Goal: Task Accomplishment & Management: Manage account settings

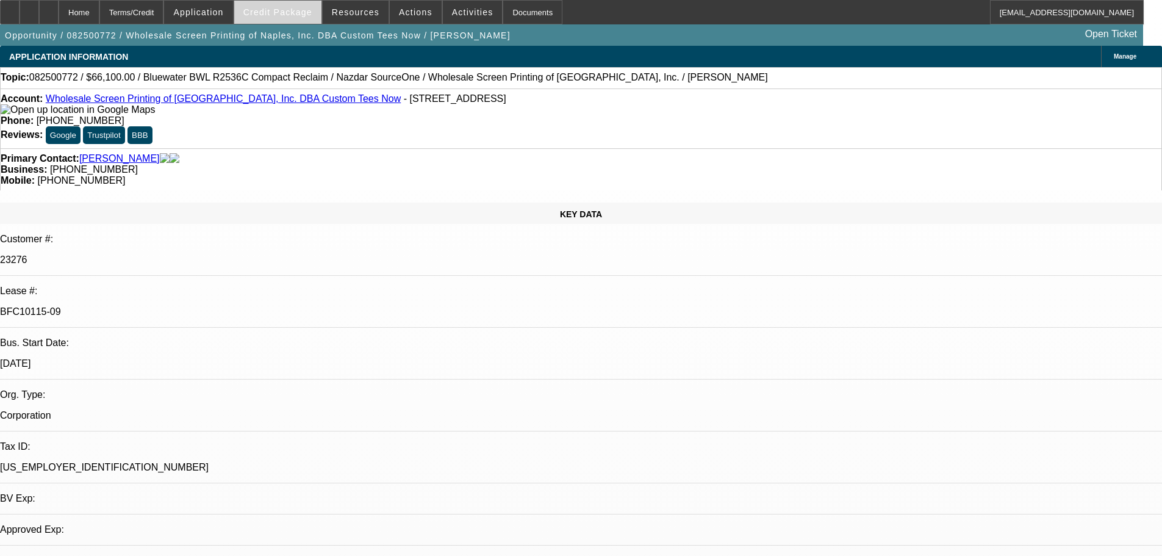
select select "0"
select select "2"
select select "0"
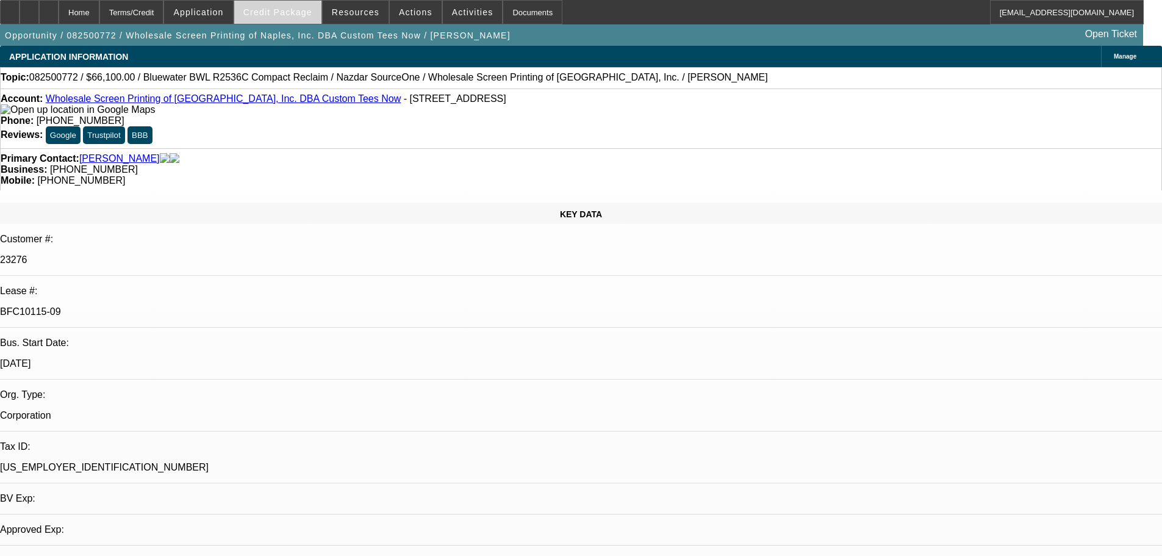
select select "0"
select select "2"
click at [300, 15] on span "Credit Package" at bounding box center [277, 12] width 69 height 10
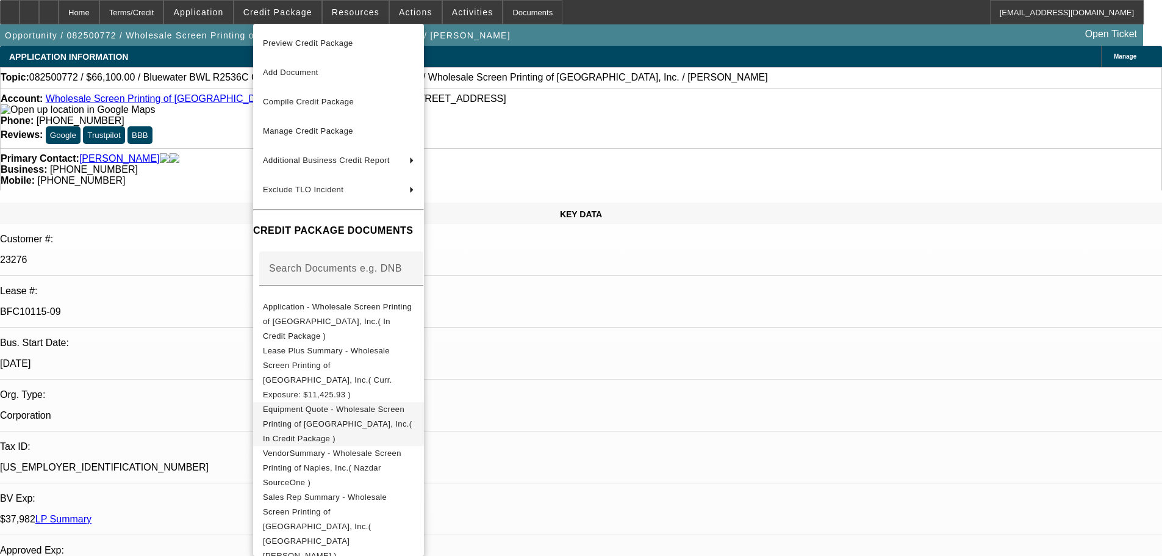
click at [403, 405] on span "Equipment Quote - Wholesale Screen Printing of Naples, Inc.( In Credit Package )" at bounding box center [337, 424] width 149 height 38
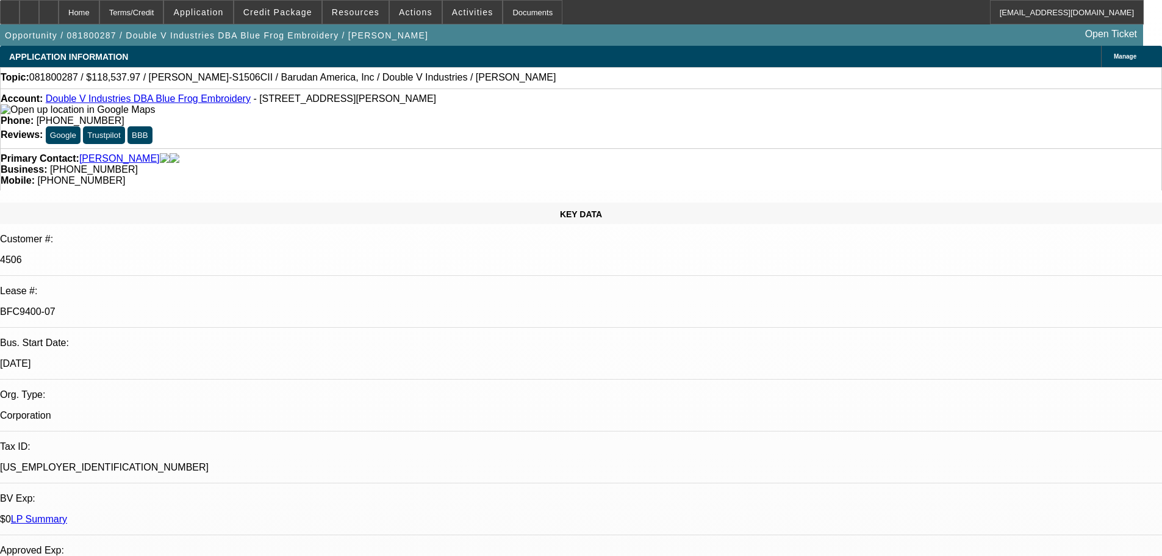
select select "0"
select select "2"
select select "0"
select select "4"
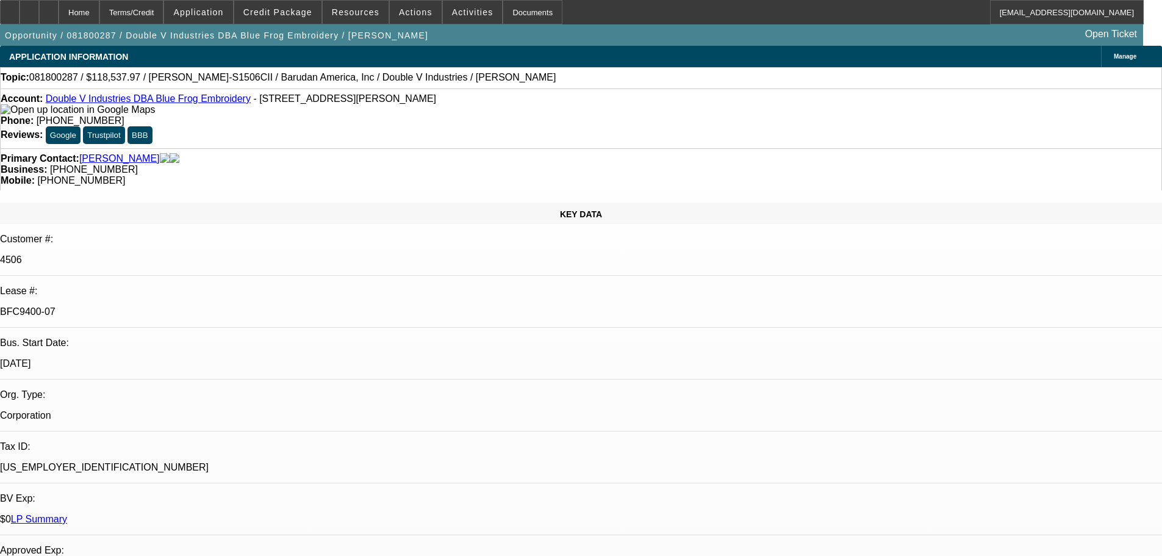
select select "0"
select select "2"
select select "0.1"
select select "4"
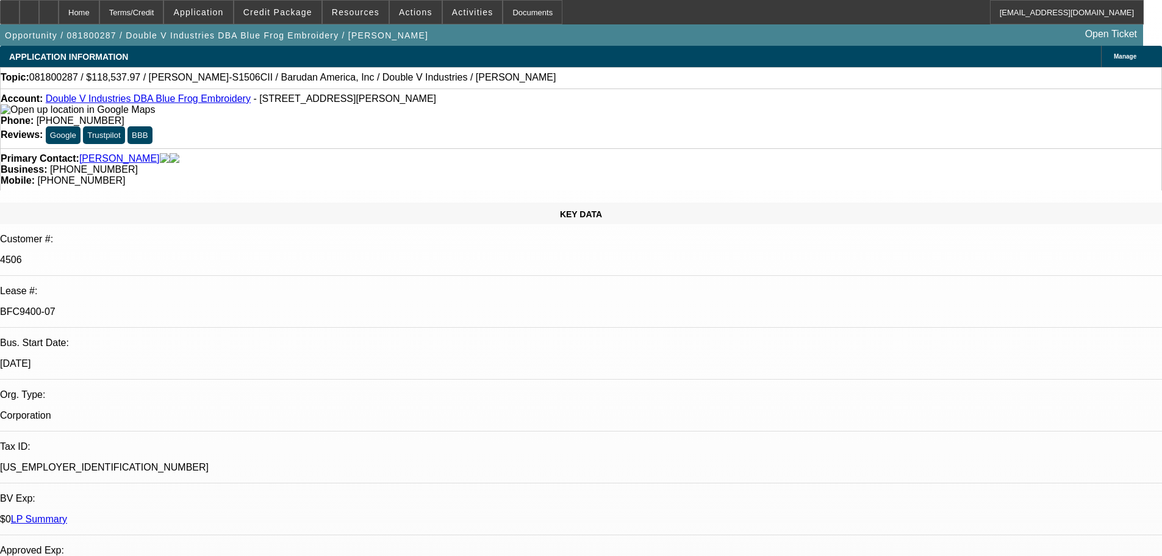
select select "0"
select select "2"
select select "0"
select select "3"
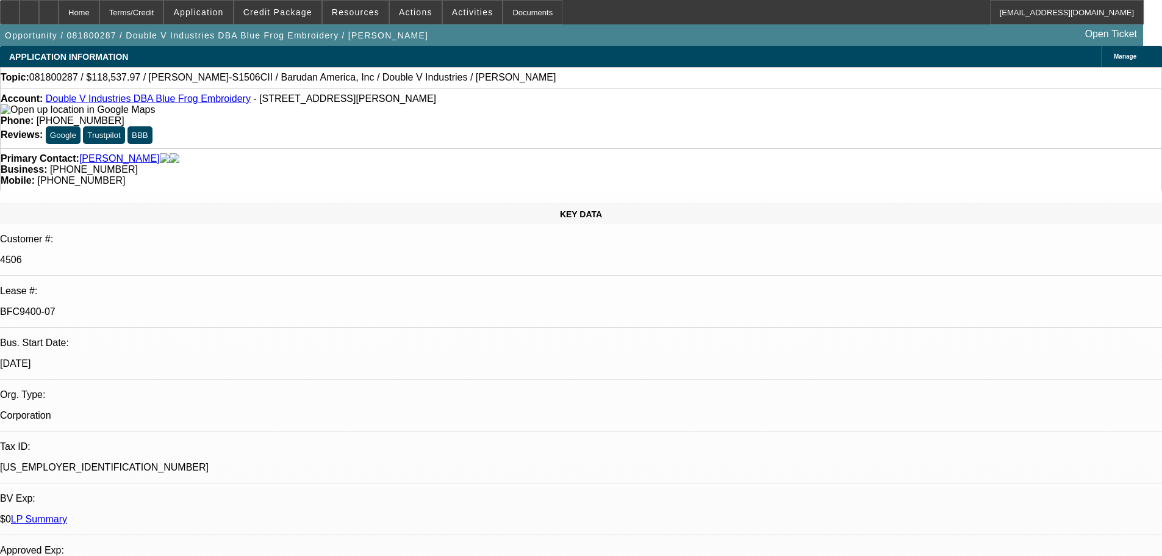
select select "0"
select select "2"
select select "0"
select select "3"
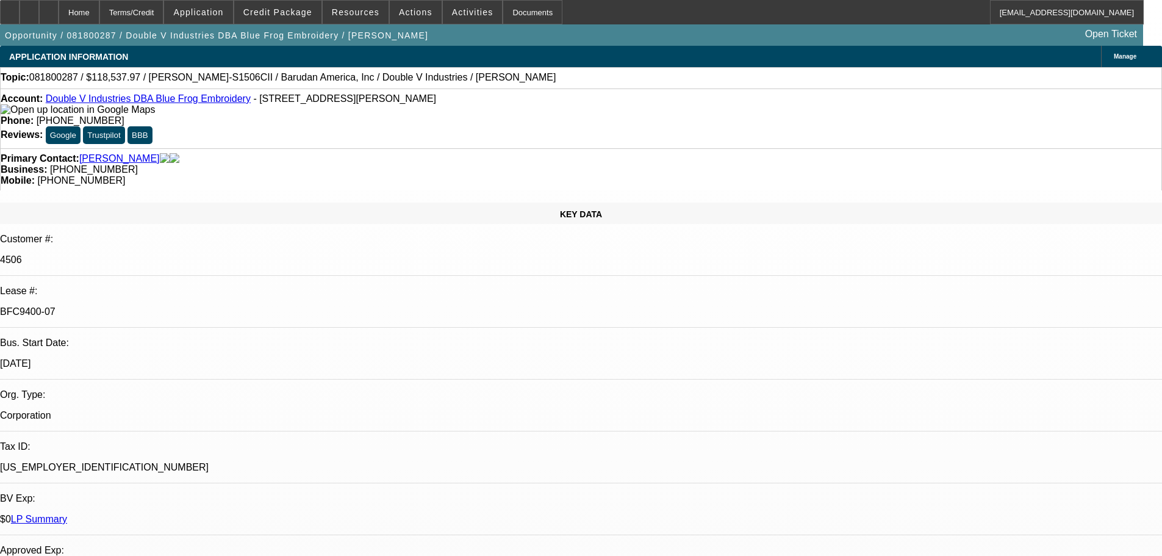
click at [67, 514] on link "LP Summary" at bounding box center [39, 519] width 56 height 10
select select "0"
select select "2"
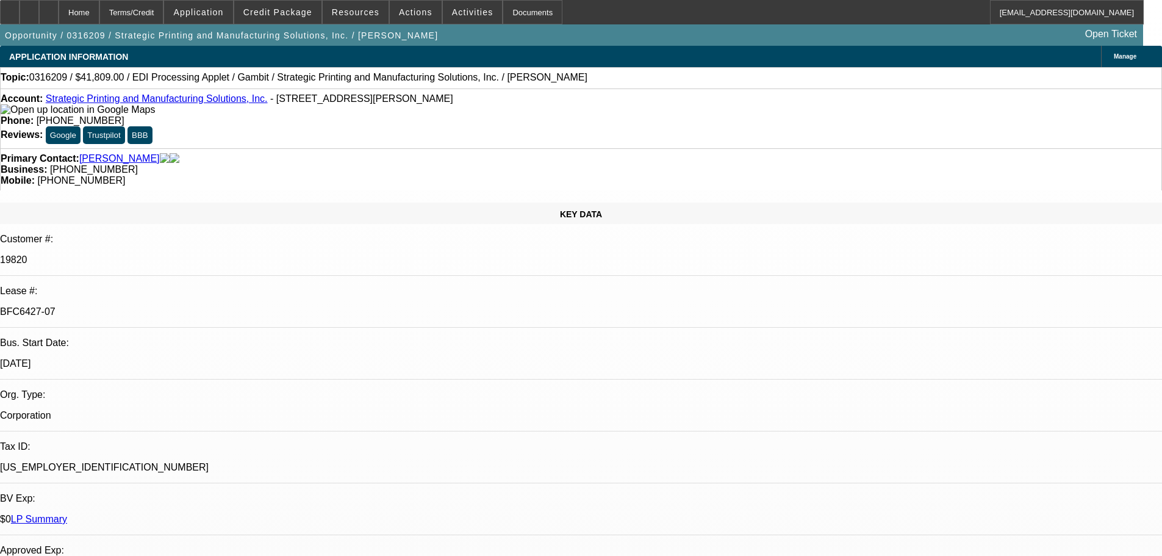
select select "0"
select select "2"
select select "0"
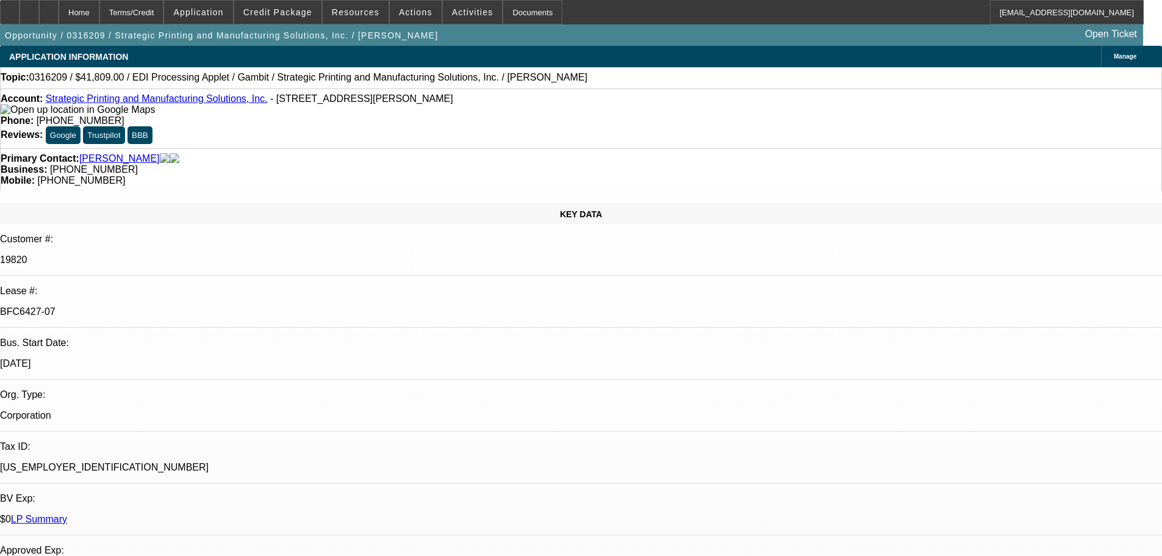
select select "0"
select select "2"
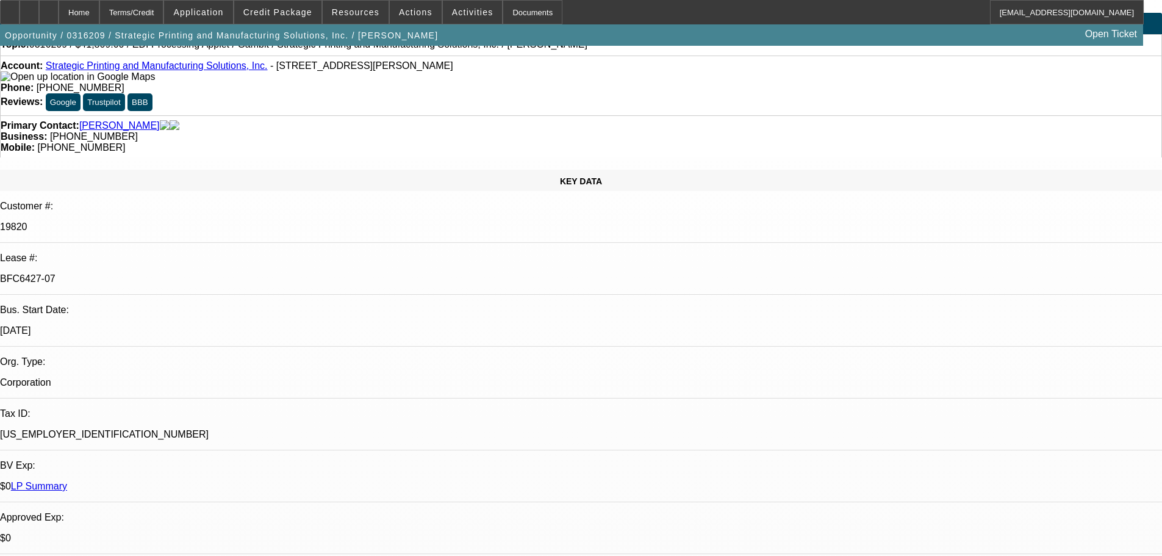
scroll to position [61, 0]
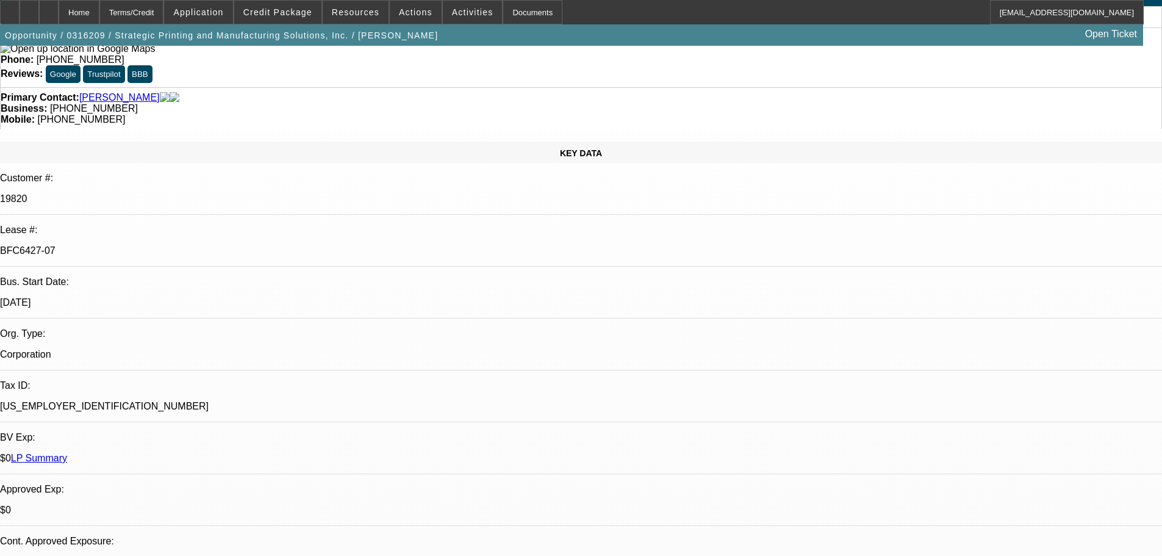
click at [67, 453] on link "LP Summary" at bounding box center [39, 458] width 56 height 10
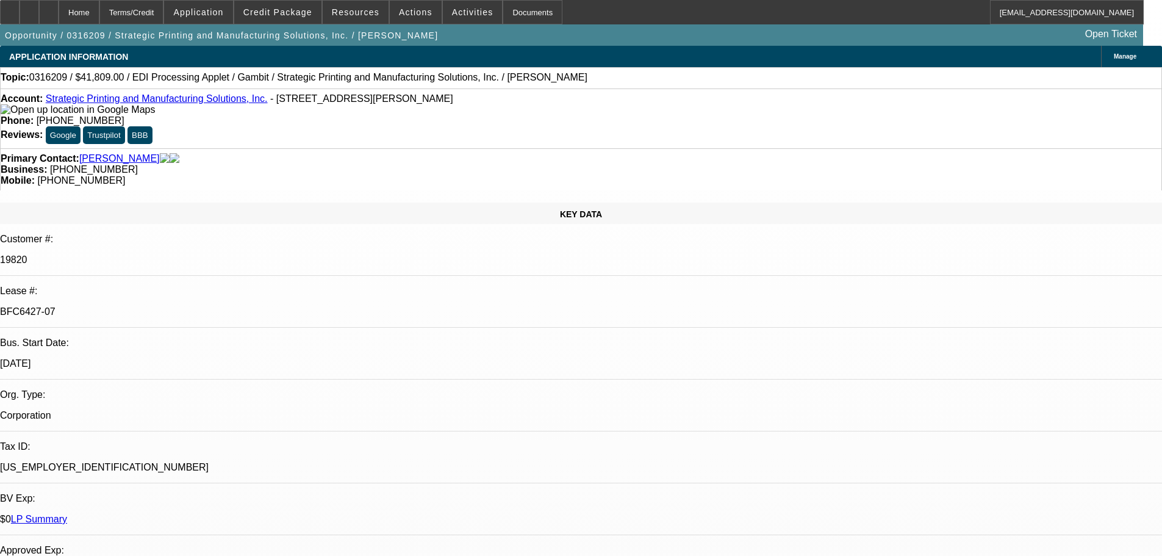
select select "0"
select select "2"
select select "0"
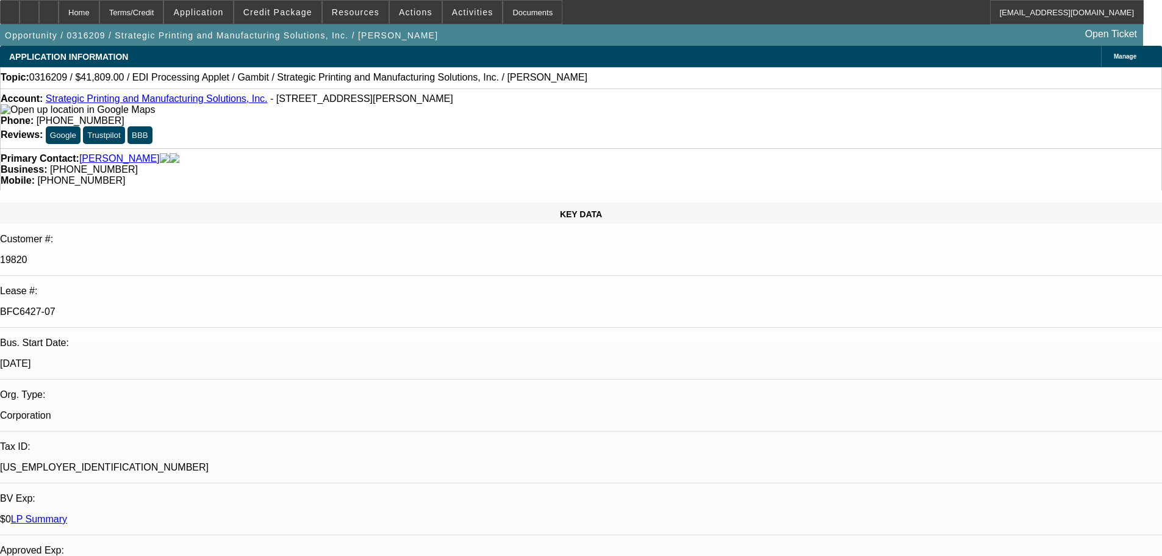
select select "0"
select select "2"
select select "0"
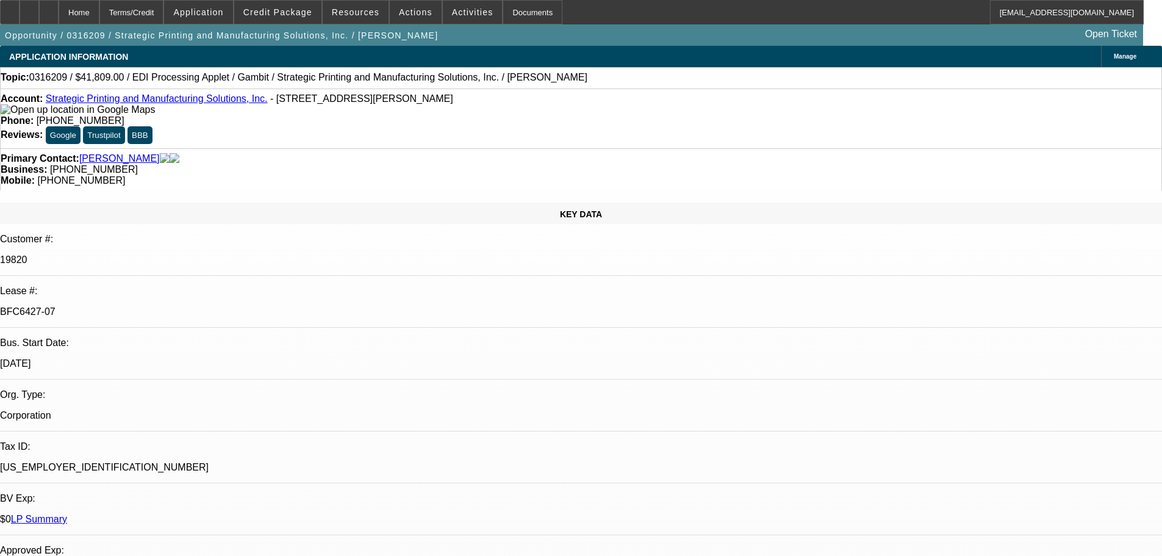
select select "0"
select select "2"
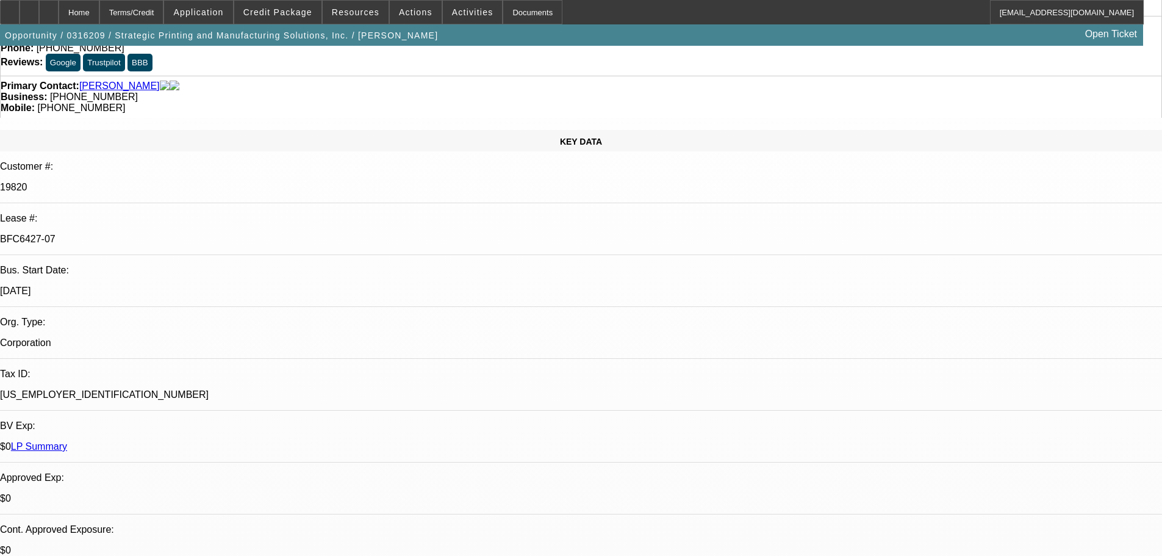
scroll to position [305, 0]
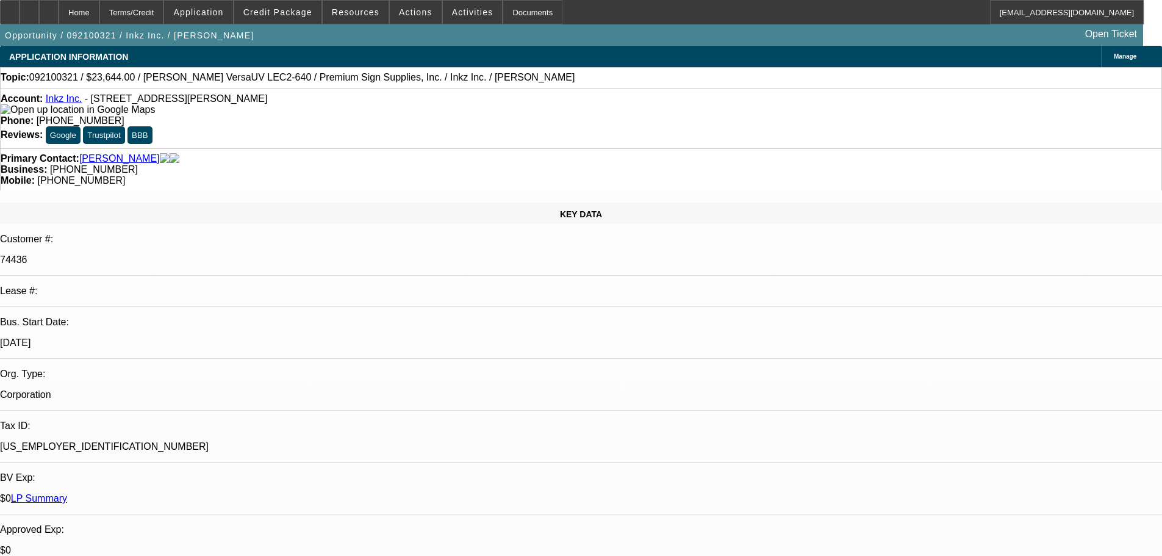
select select "0"
select select "2"
select select "0"
select select "2"
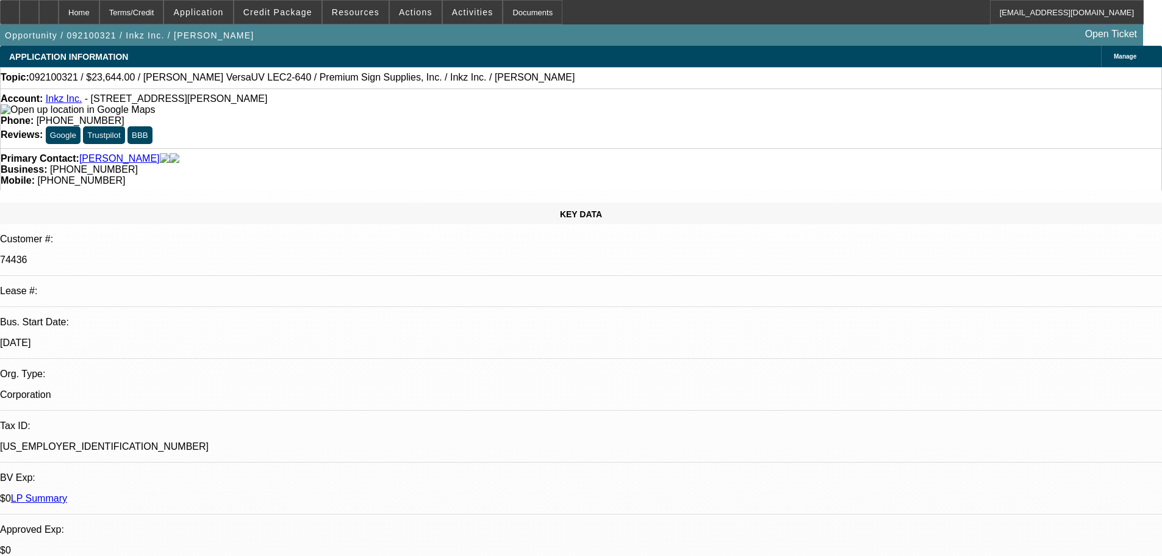
select select "0"
select select "2"
select select "0.1"
select select "4"
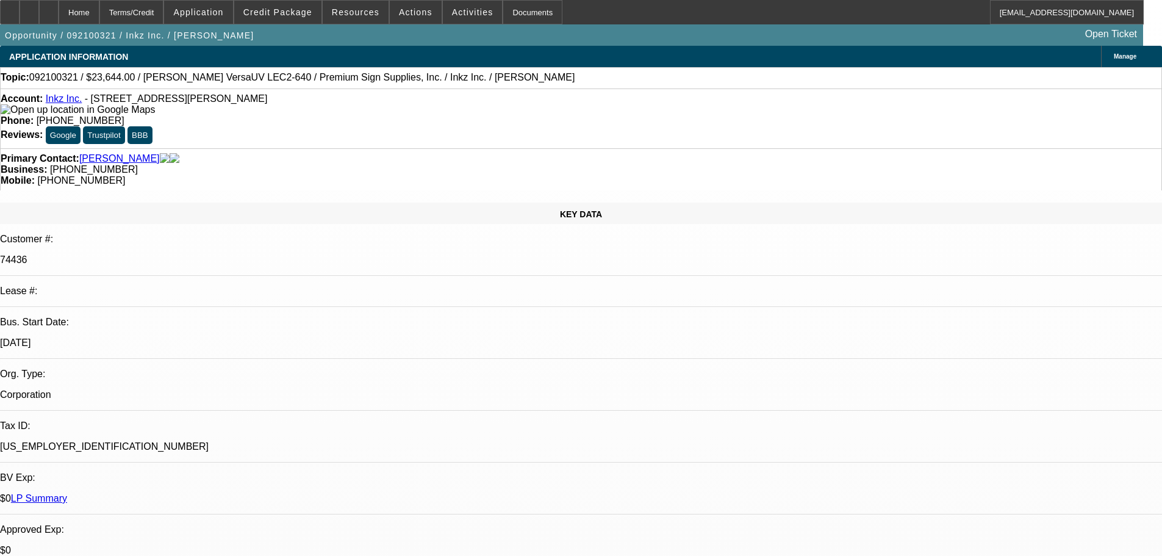
select select "0"
select select "2"
select select "0.1"
select select "4"
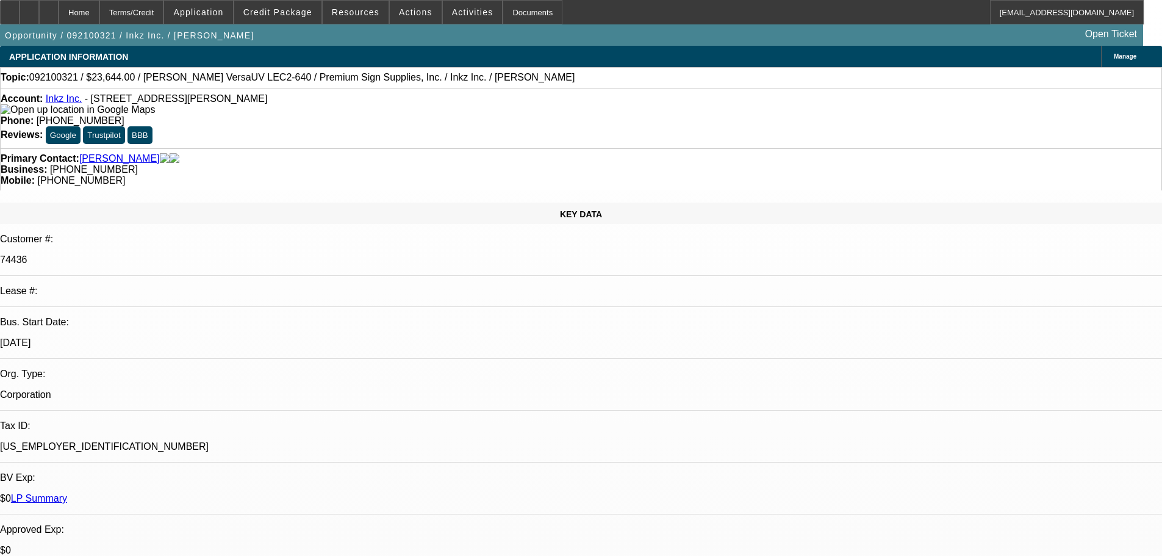
select select "0"
select select "3"
select select "0.1"
select select "4"
select select "0"
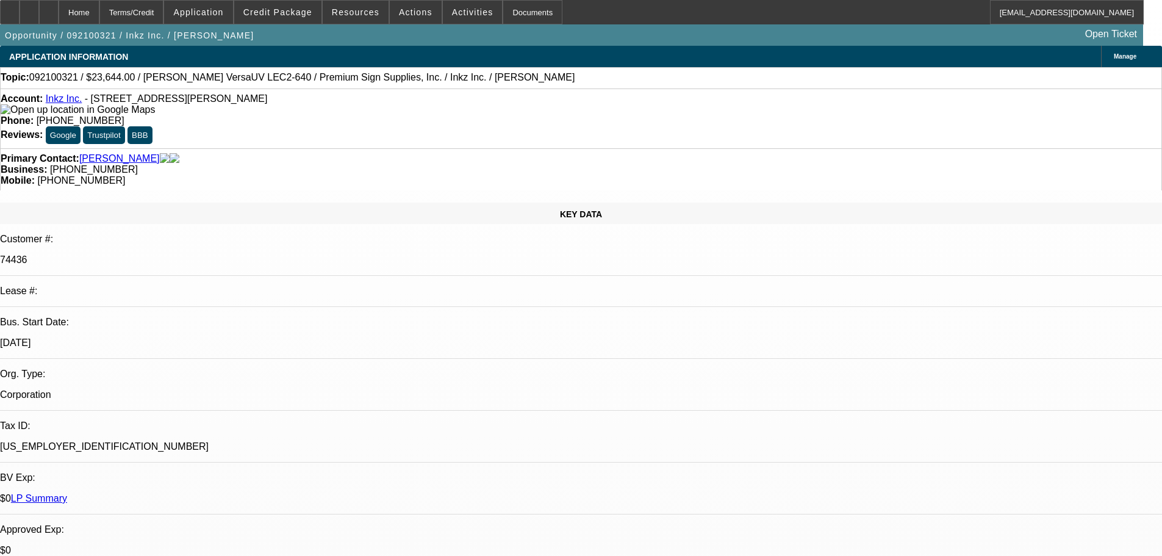
select select "0"
select select "2"
select select "0"
select select "2"
select select "0"
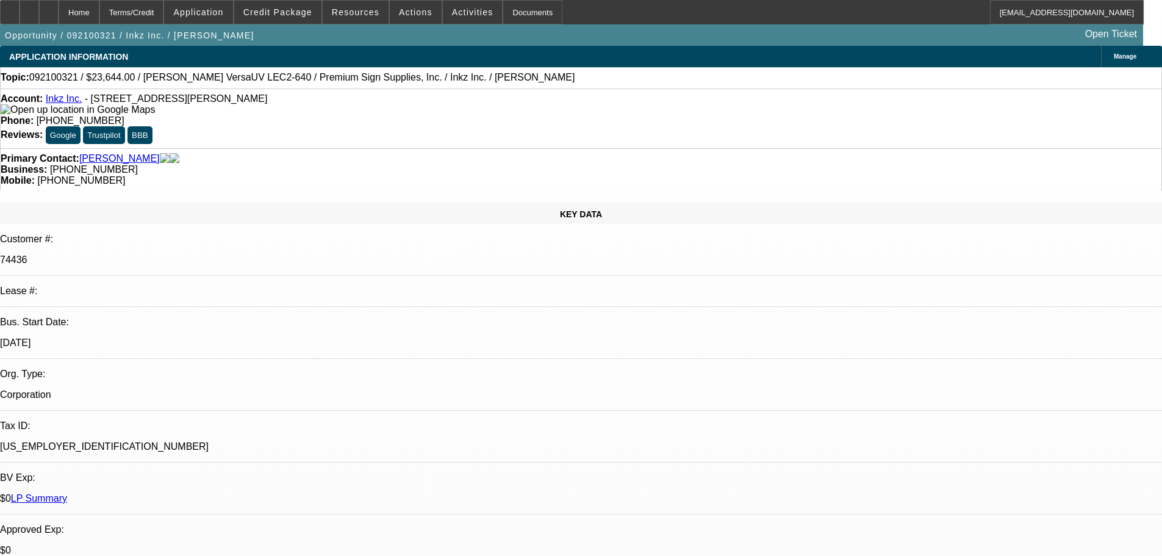
select select "2"
select select "0.1"
select select "4"
select select "0"
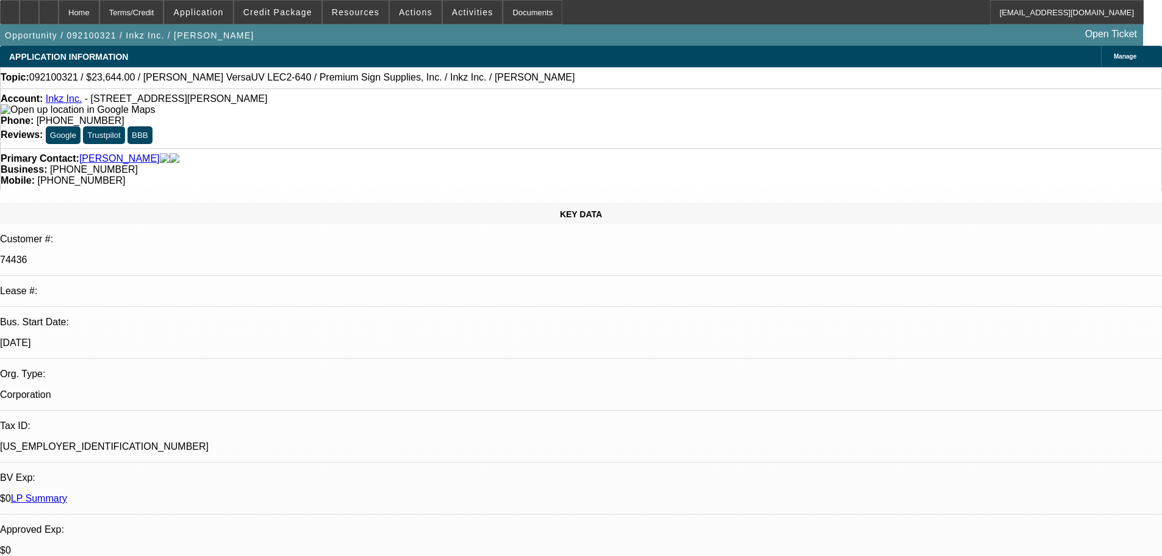
select select "2"
select select "0.1"
select select "4"
select select "0"
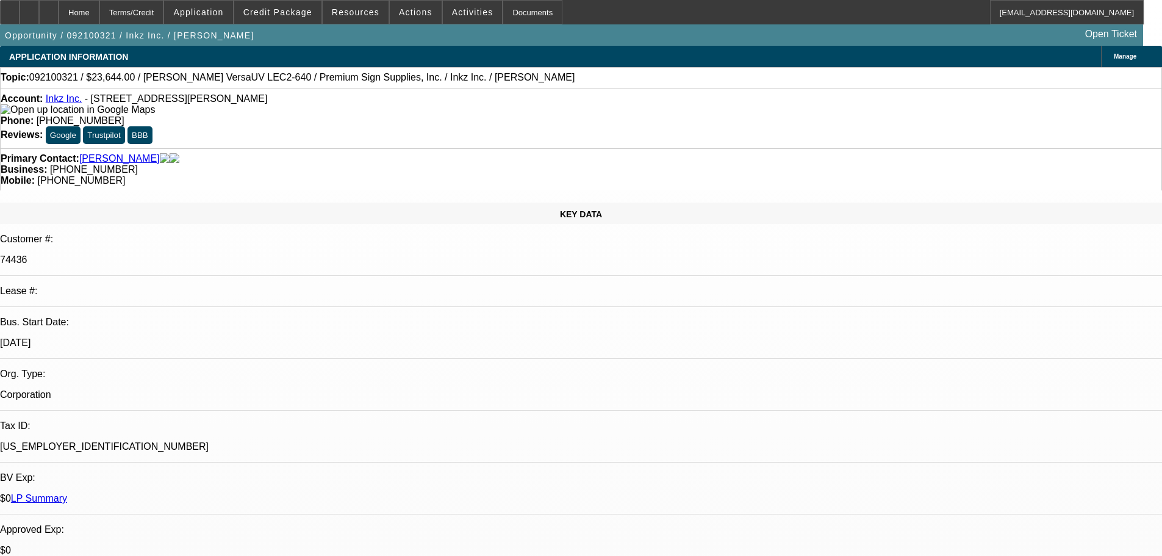
select select "3"
select select "0.1"
select select "4"
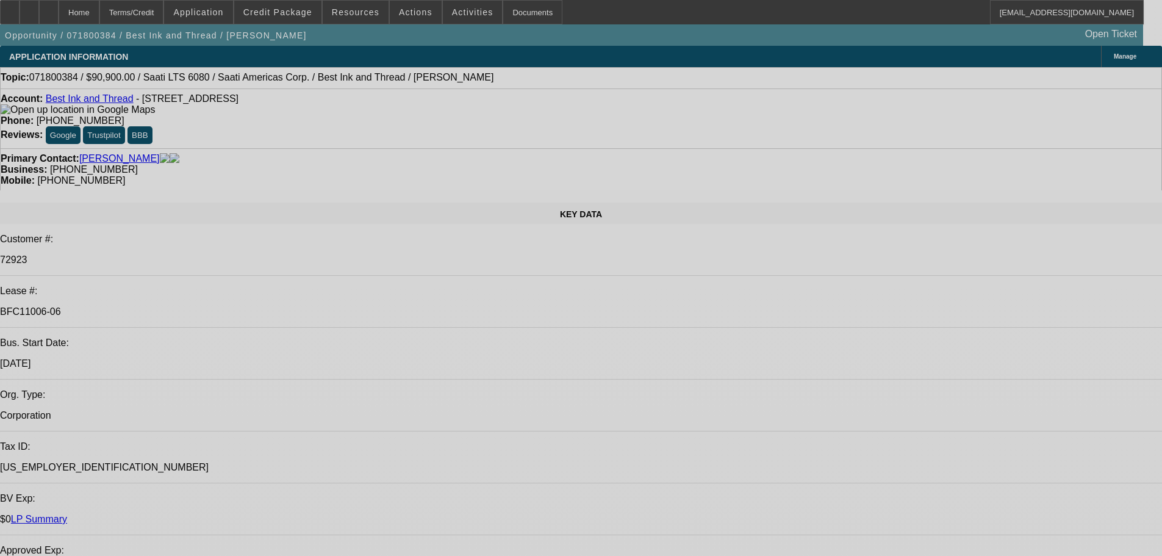
select select "0"
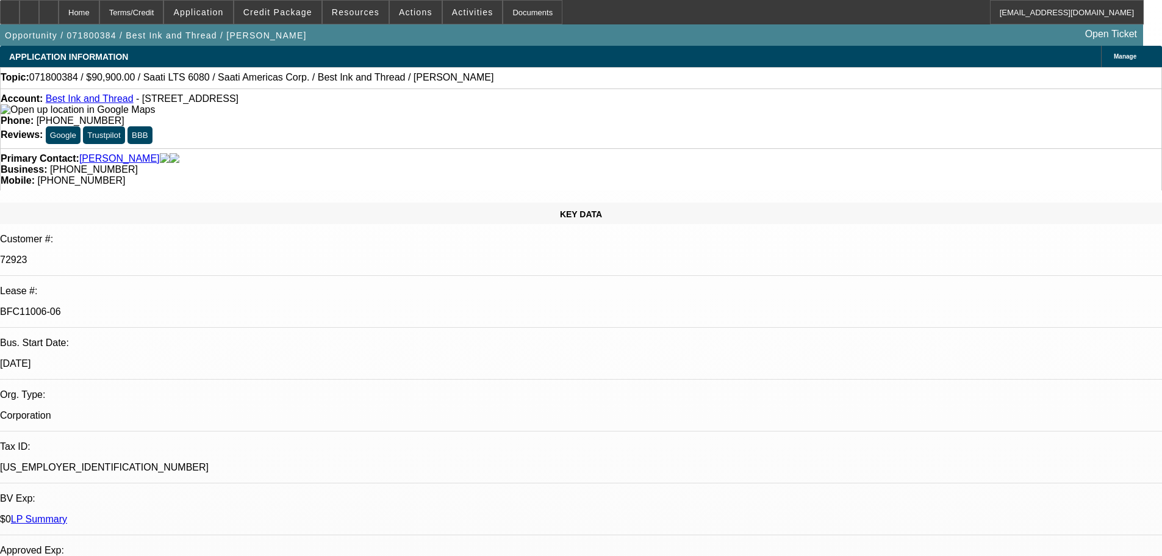
select select "0"
select select "3"
select select "0"
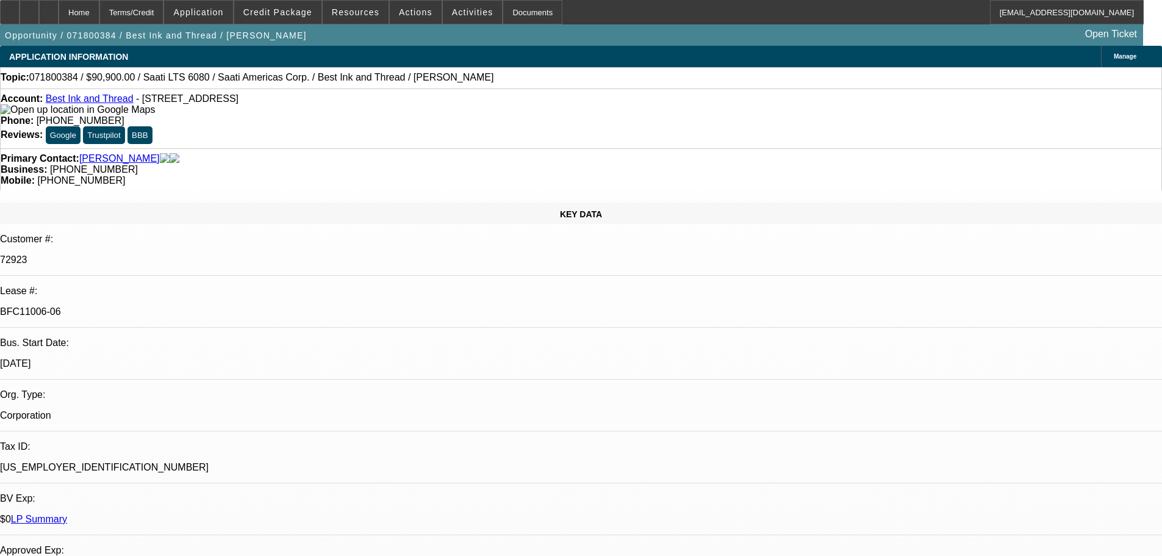
select select "0"
select select "3"
select select "0"
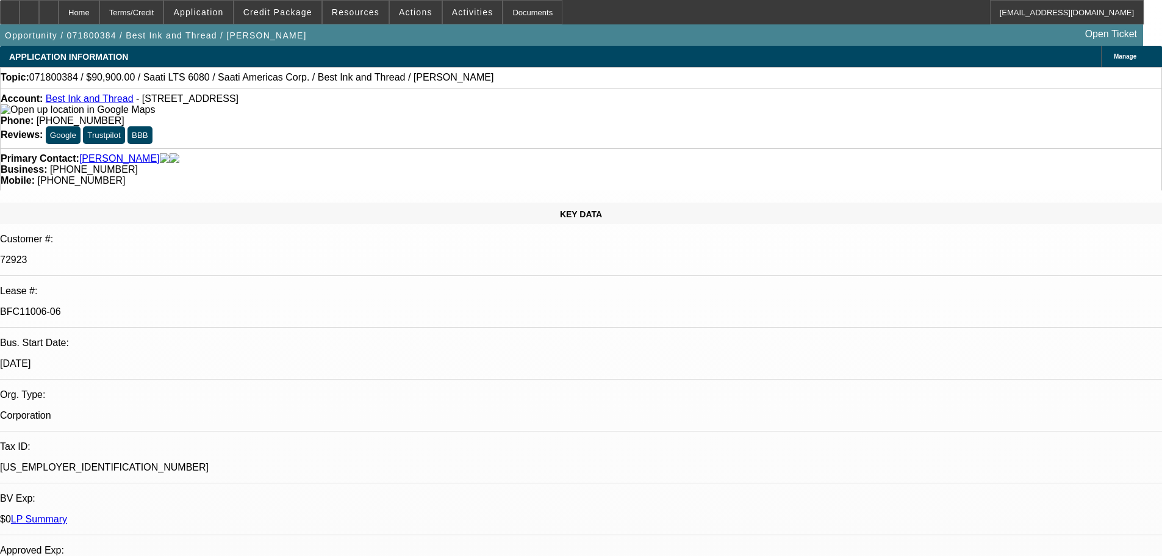
select select "3"
select select "0"
select select "3"
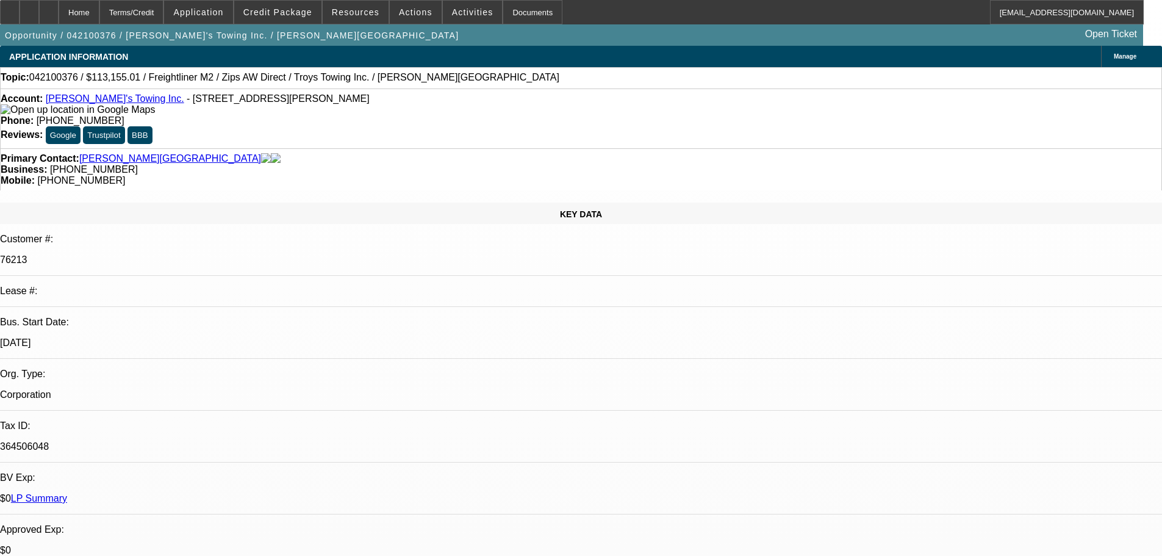
select select "0"
select select "2"
select select "0"
select select "6"
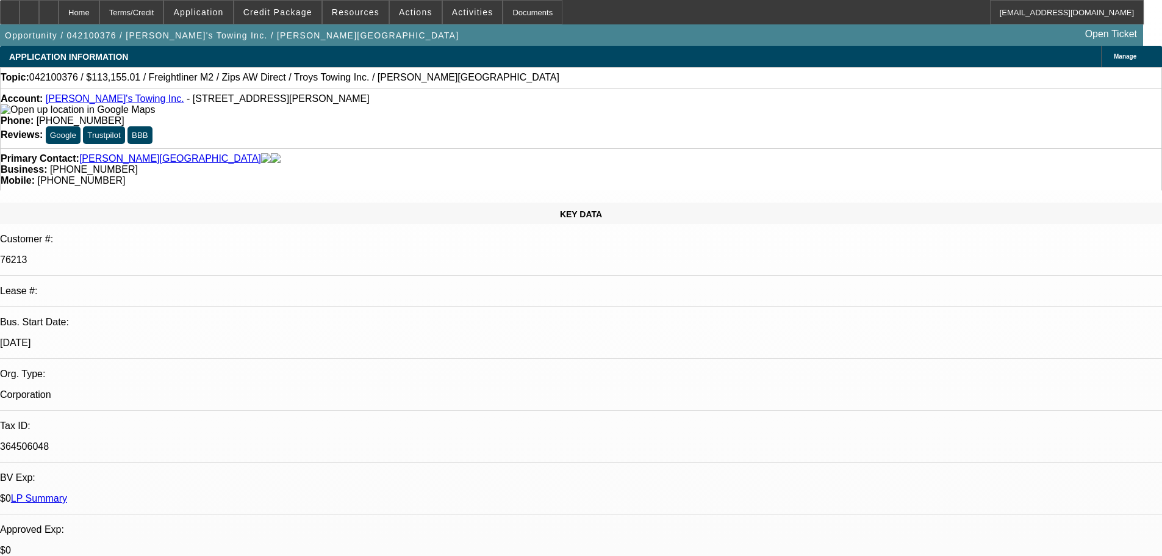
select select "0"
select select "2"
select select "0"
select select "2"
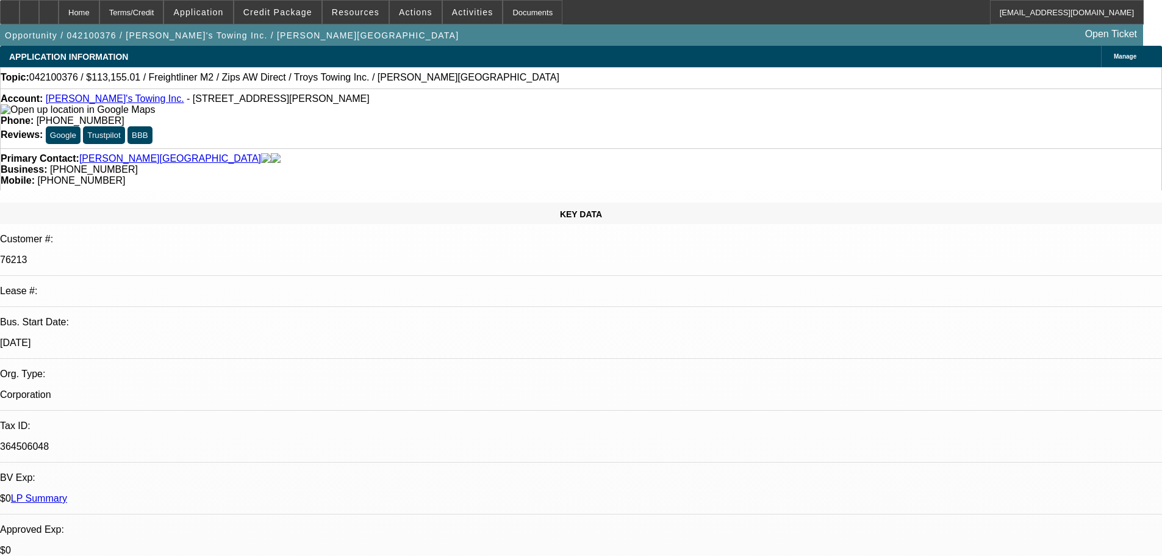
select select "0"
select select "2"
select select "0"
select select "2"
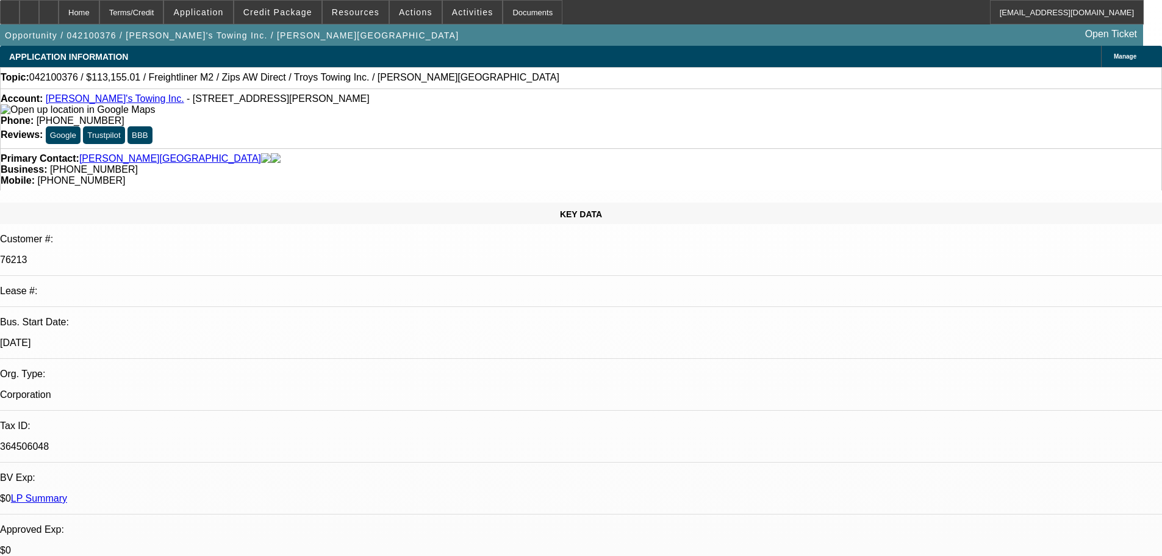
select select "0"
select select "2"
select select "0"
select select "6"
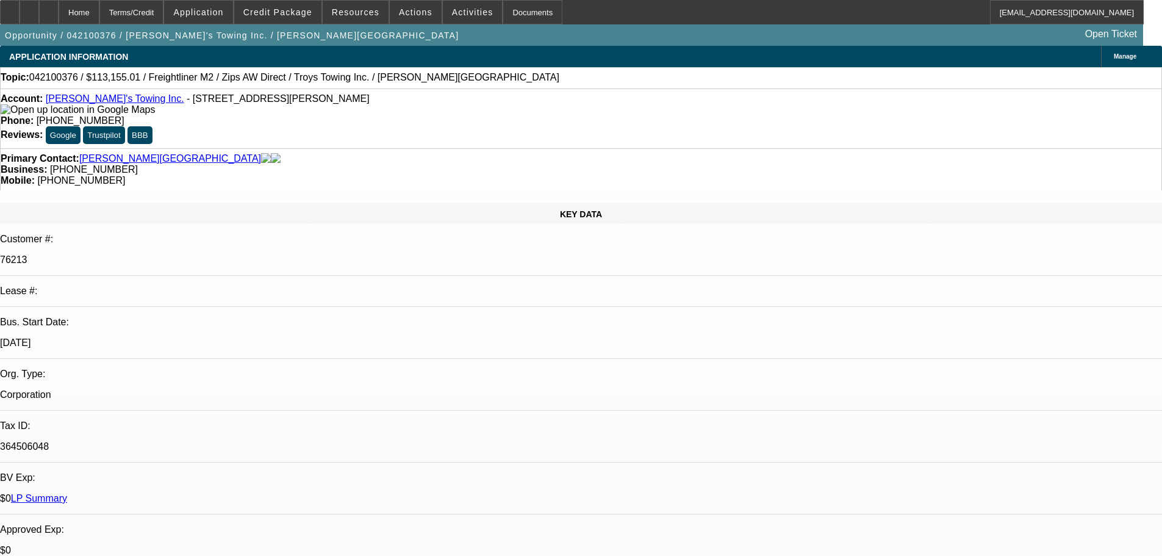
click at [67, 493] on link "LP Summary" at bounding box center [39, 498] width 56 height 10
